Goal: Information Seeking & Learning: Find specific fact

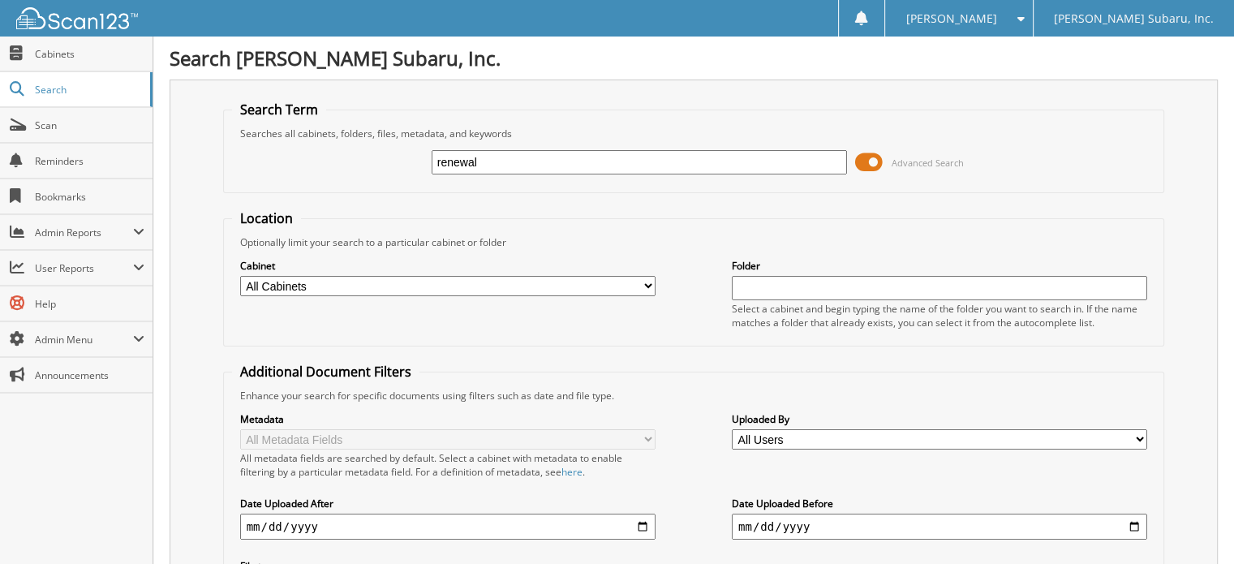
type input "renewal"
click at [870, 163] on span at bounding box center [869, 162] width 28 height 24
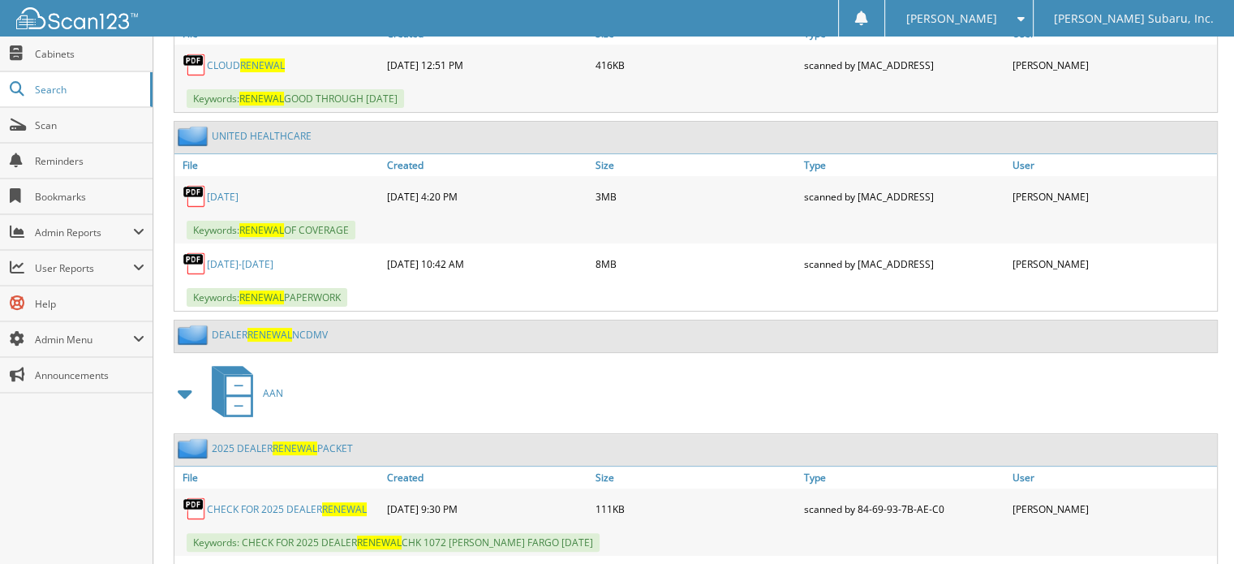
scroll to position [406, 0]
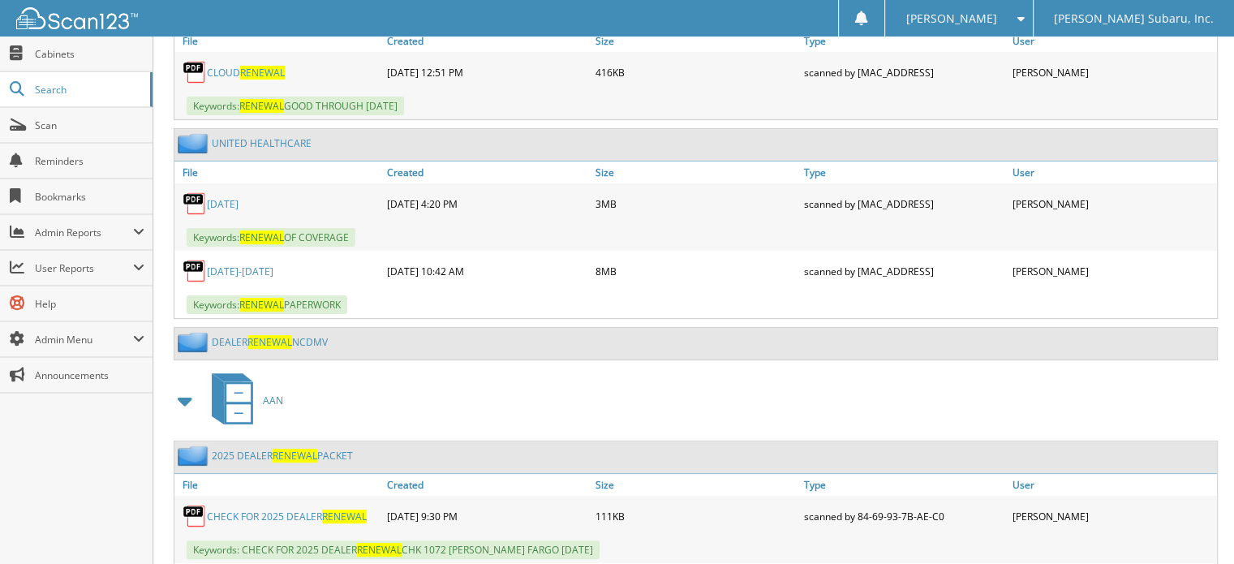
click at [319, 335] on link "DEALER RENEWAL NCDMV" at bounding box center [270, 342] width 116 height 14
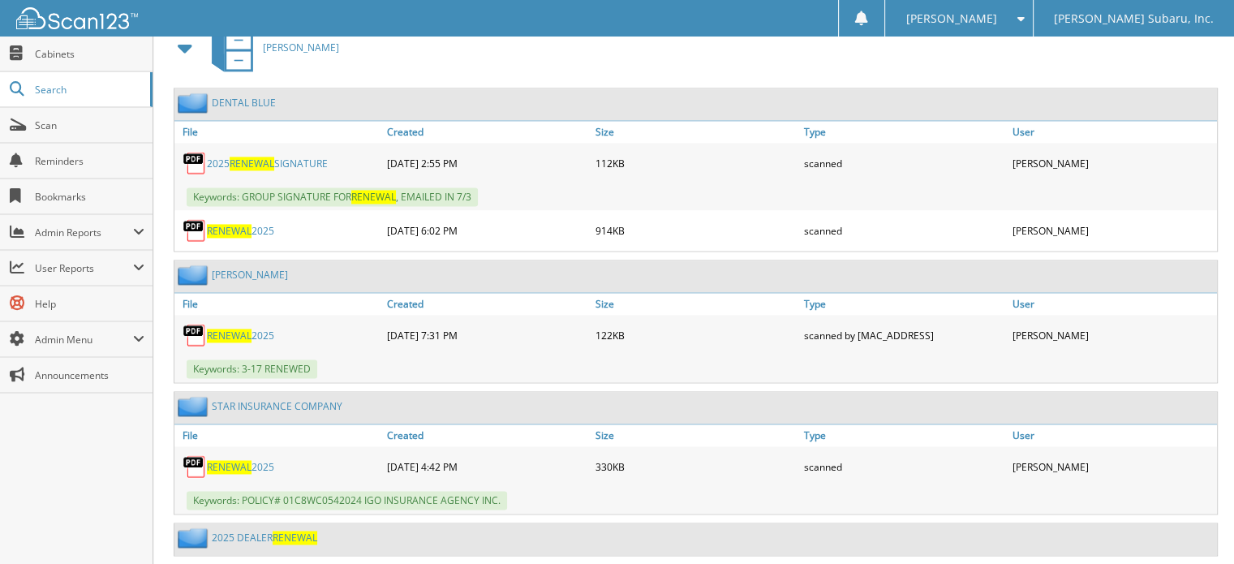
scroll to position [2433, 0]
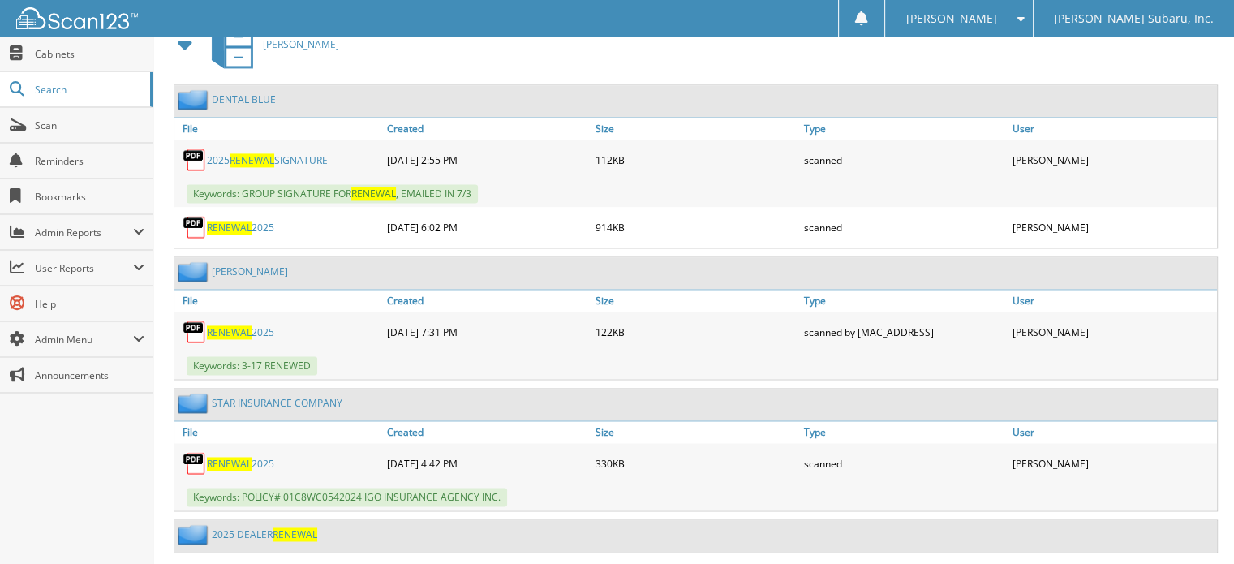
click at [291, 524] on div "2025 DEALER RENEWAL" at bounding box center [245, 534] width 143 height 20
click at [288, 527] on span "RENEWAL" at bounding box center [295, 534] width 45 height 14
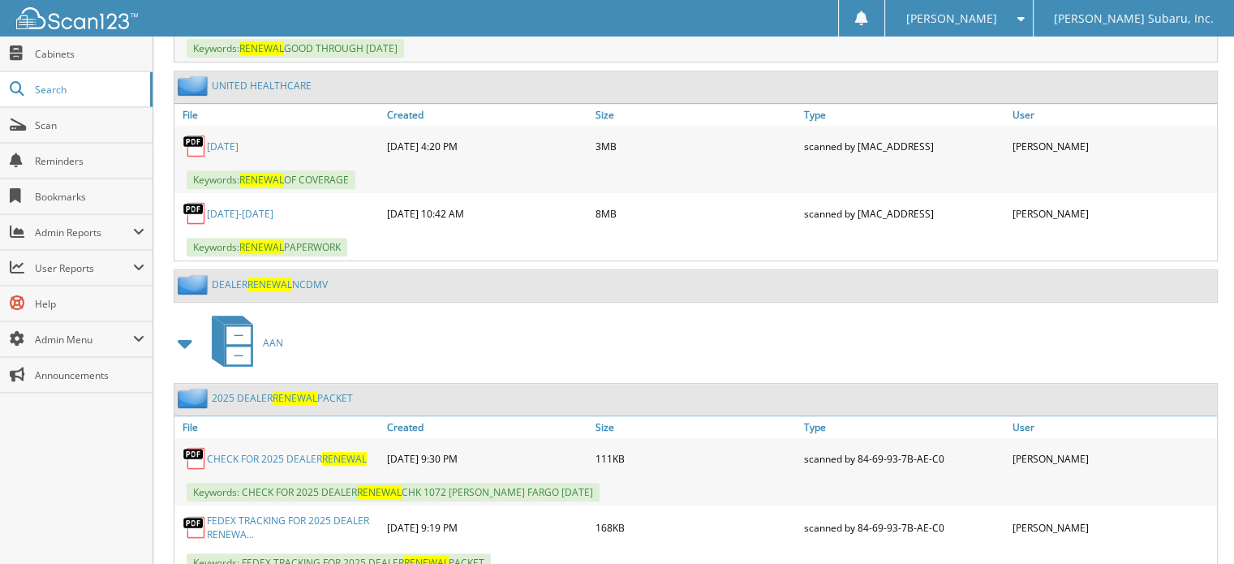
scroll to position [973, 0]
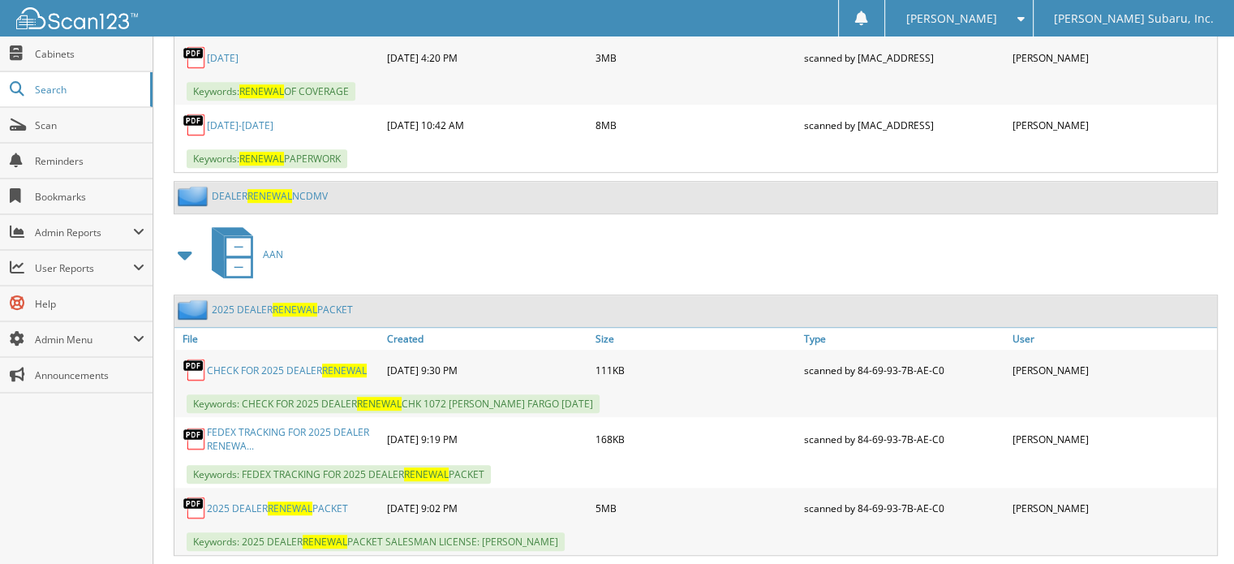
click at [286, 189] on span "RENEWAL" at bounding box center [269, 196] width 45 height 14
